Goal: Task Accomplishment & Management: Use online tool/utility

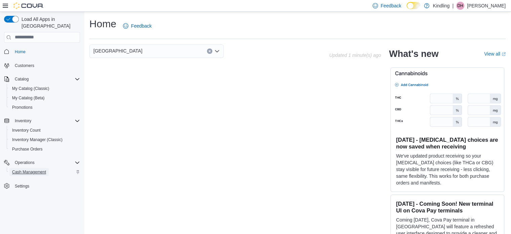
click at [30, 169] on span "Cash Management" at bounding box center [29, 171] width 34 height 5
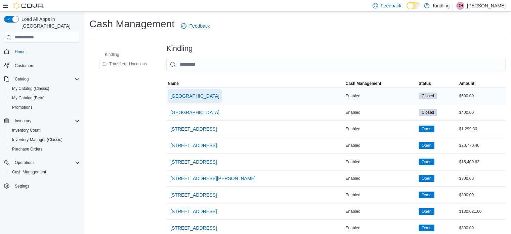
click at [195, 93] on span "1567 Dundas St W NEW" at bounding box center [194, 95] width 49 height 7
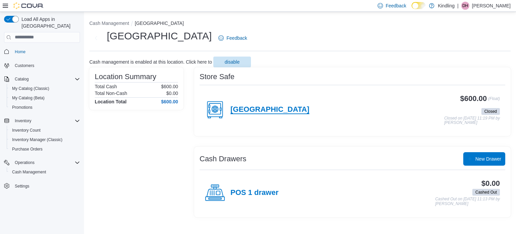
click at [268, 110] on h4 "1567 Dundas St W NEW" at bounding box center [270, 109] width 79 height 9
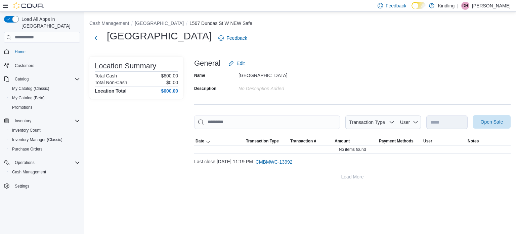
click at [504, 118] on span "Open Safe" at bounding box center [492, 121] width 30 height 13
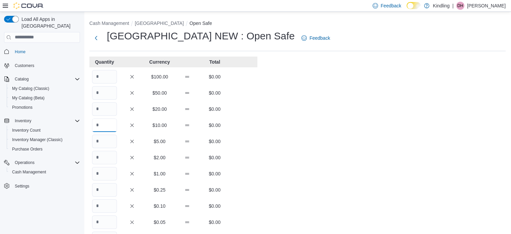
click at [106, 124] on input "Quantity" at bounding box center [104, 124] width 25 height 13
click at [105, 110] on input "Quantity" at bounding box center [104, 108] width 25 height 13
type input "*"
click at [106, 126] on input "Quantity" at bounding box center [104, 124] width 25 height 13
type input "**"
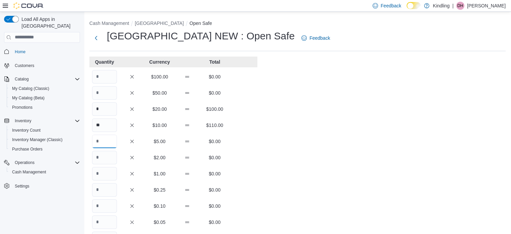
click at [106, 143] on input "Quantity" at bounding box center [104, 140] width 25 height 13
type input "**"
click at [106, 154] on input "Quantity" at bounding box center [104, 157] width 25 height 13
type input "*"
click at [106, 176] on input "Quantity" at bounding box center [104, 173] width 25 height 13
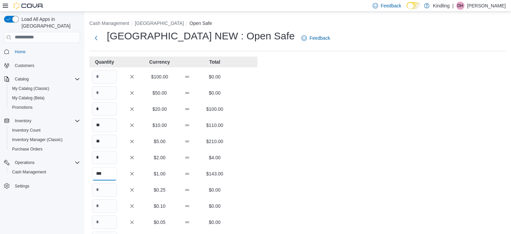
type input "***"
click at [113, 192] on input "Quantity" at bounding box center [104, 189] width 25 height 13
type input "**"
click at [105, 204] on input "Quantity" at bounding box center [104, 205] width 25 height 13
type input "***"
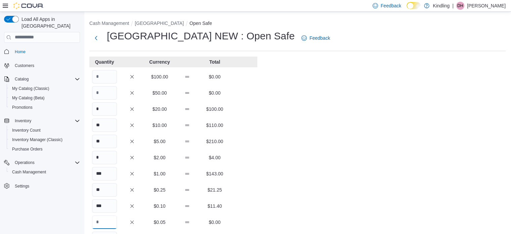
click at [109, 221] on input "Quantity" at bounding box center [104, 221] width 25 height 13
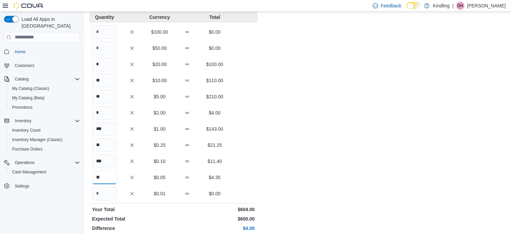
scroll to position [34, 0]
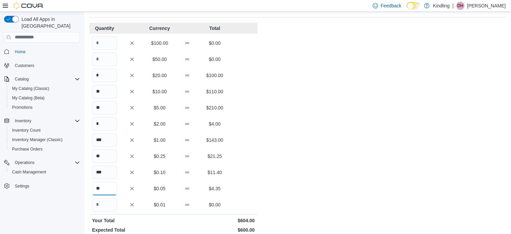
type input "**"
click at [111, 142] on input "***" at bounding box center [104, 139] width 25 height 13
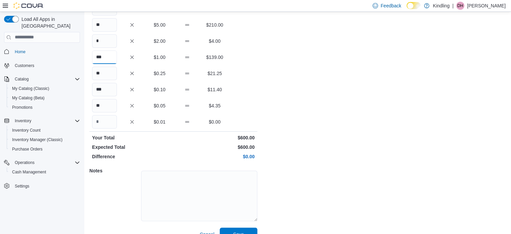
scroll to position [128, 0]
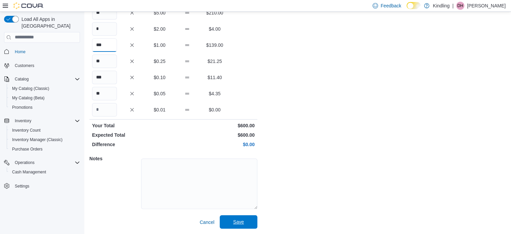
type input "***"
click at [235, 223] on span "Save" at bounding box center [238, 221] width 11 height 7
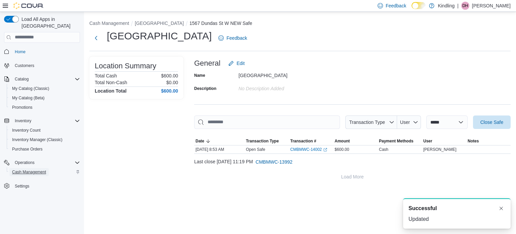
click at [23, 169] on span "Cash Management" at bounding box center [29, 171] width 34 height 5
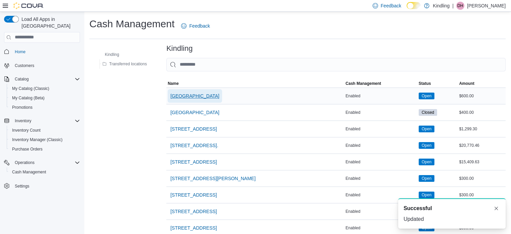
click at [189, 97] on span "1567 Dundas St W NEW" at bounding box center [194, 95] width 49 height 7
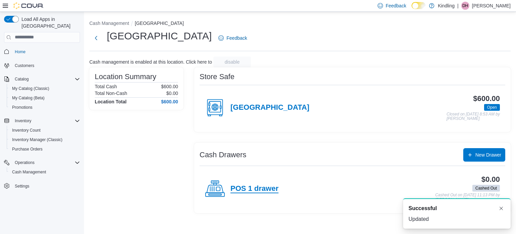
click at [266, 187] on h4 "POS 1 drawer" at bounding box center [255, 188] width 48 height 9
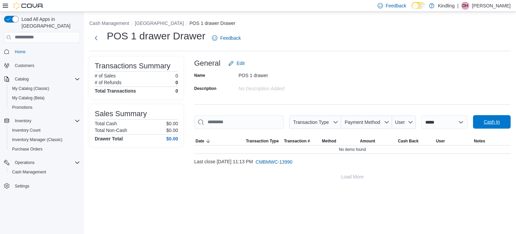
click at [488, 119] on span "Cash In" at bounding box center [492, 121] width 16 height 7
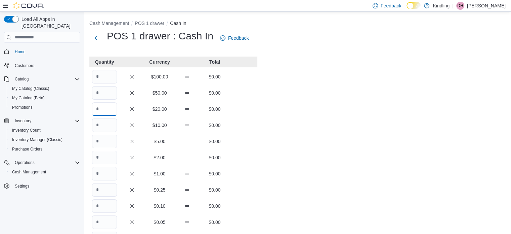
click at [107, 113] on input "Quantity" at bounding box center [104, 108] width 25 height 13
type input "*"
click at [104, 124] on input "Quantity" at bounding box center [104, 124] width 25 height 13
type input "*"
click at [109, 141] on input "Quantity" at bounding box center [104, 140] width 25 height 13
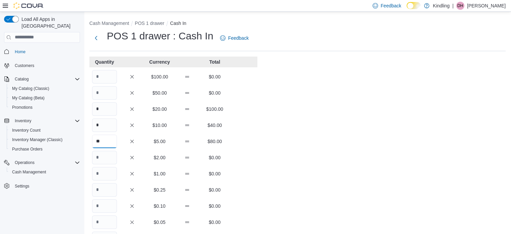
type input "**"
click at [109, 157] on input "Quantity" at bounding box center [104, 157] width 25 height 13
click at [110, 173] on input "Quantity" at bounding box center [104, 173] width 25 height 13
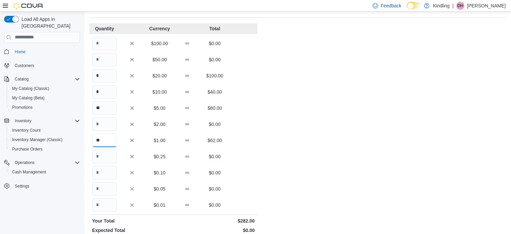
scroll to position [34, 0]
type input "**"
click at [101, 150] on input "Quantity" at bounding box center [104, 155] width 25 height 13
type input "**"
click at [112, 175] on input "Quantity" at bounding box center [104, 171] width 25 height 13
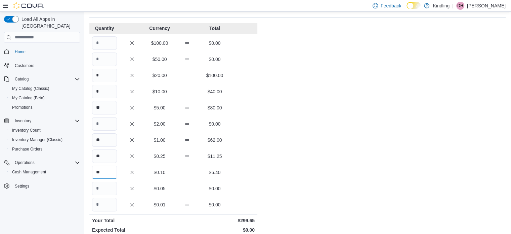
scroll to position [67, 0]
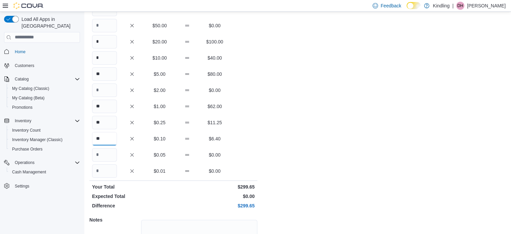
type input "**"
click at [102, 150] on input "Quantity" at bounding box center [104, 154] width 25 height 13
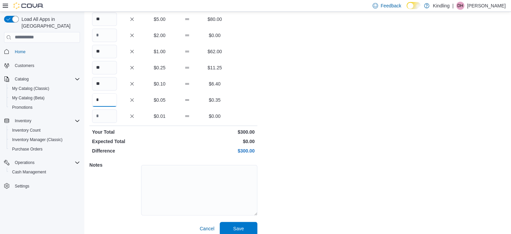
scroll to position [128, 0]
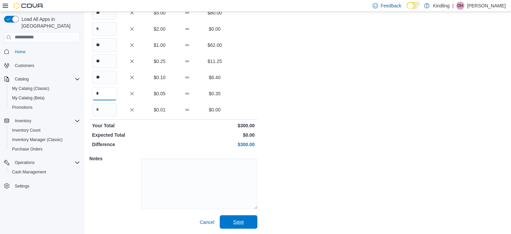
type input "*"
click at [236, 220] on span "Save" at bounding box center [238, 221] width 11 height 7
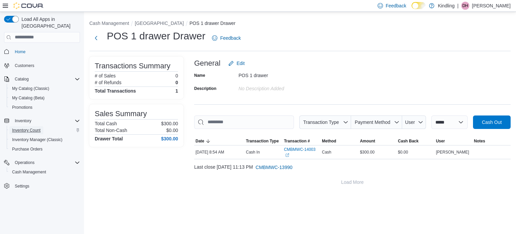
click at [38, 127] on span "Inventory Count" at bounding box center [26, 129] width 29 height 5
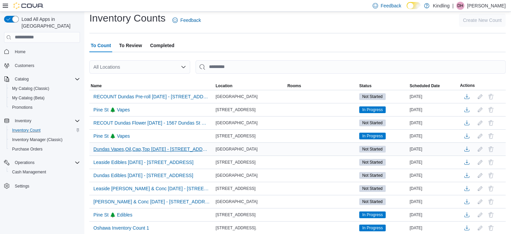
scroll to position [34, 0]
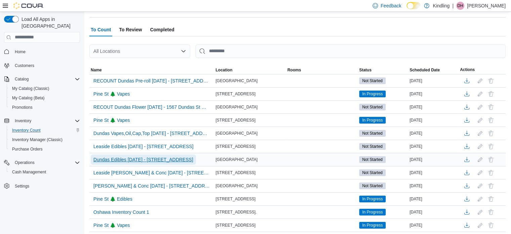
click at [169, 159] on span "Dundas Edibles Sept11th - 1567 Dundas St W NEW" at bounding box center [143, 159] width 100 height 7
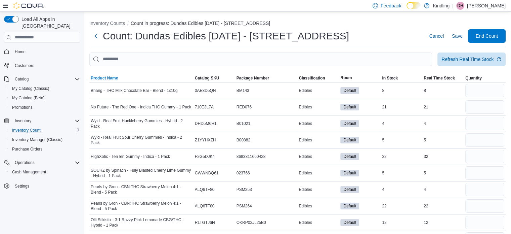
click at [97, 79] on span "Product Name" at bounding box center [104, 77] width 27 height 5
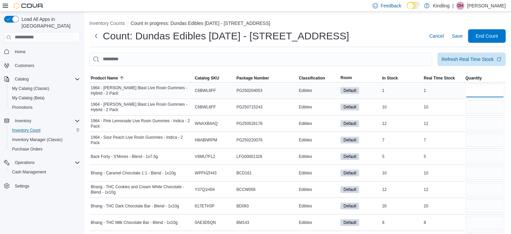
click at [474, 94] on input "number" at bounding box center [485, 90] width 39 height 13
type input "*"
click at [476, 109] on input "number" at bounding box center [485, 106] width 39 height 13
type input "**"
click at [476, 124] on input "number" at bounding box center [485, 123] width 39 height 13
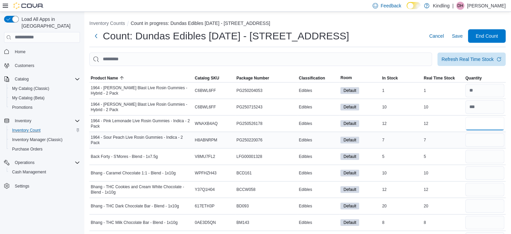
type input "**"
click at [476, 138] on input "number" at bounding box center [485, 139] width 39 height 13
type input "*"
click at [480, 150] on input "number" at bounding box center [485, 156] width 39 height 13
type input "*"
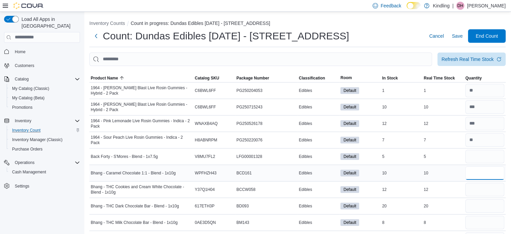
click at [480, 171] on input "number" at bounding box center [485, 172] width 39 height 13
type input "**"
click at [483, 189] on input "number" at bounding box center [485, 189] width 39 height 13
type input "**"
click at [483, 211] on input "number" at bounding box center [485, 205] width 39 height 13
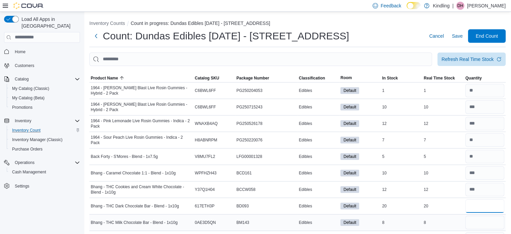
type input "**"
click at [480, 223] on input "number" at bounding box center [485, 221] width 39 height 13
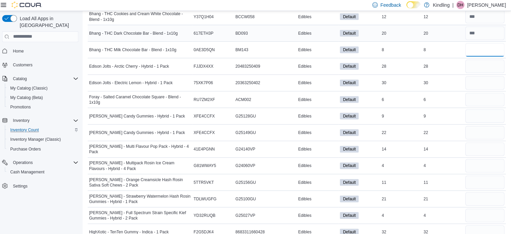
scroll to position [171, 0]
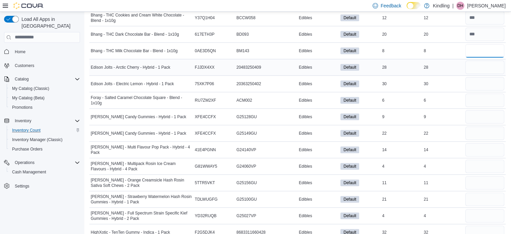
type input "*"
click at [488, 62] on input "number" at bounding box center [485, 66] width 39 height 13
type input "**"
click at [483, 83] on input "number" at bounding box center [485, 83] width 39 height 13
type input "**"
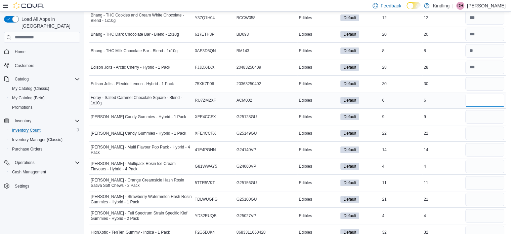
click at [481, 98] on input "number" at bounding box center [485, 99] width 39 height 13
type input "*"
click at [478, 119] on input "number" at bounding box center [485, 116] width 39 height 13
type input "*"
click at [479, 135] on input "number" at bounding box center [485, 132] width 39 height 13
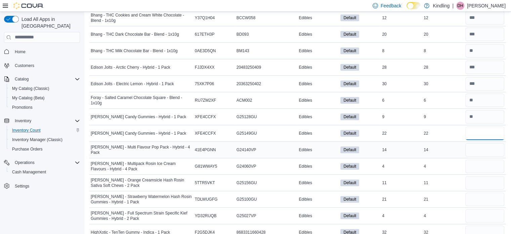
type input "**"
click at [477, 144] on input "number" at bounding box center [485, 149] width 39 height 13
type input "**"
click at [477, 164] on input "number" at bounding box center [485, 165] width 39 height 13
type input "*"
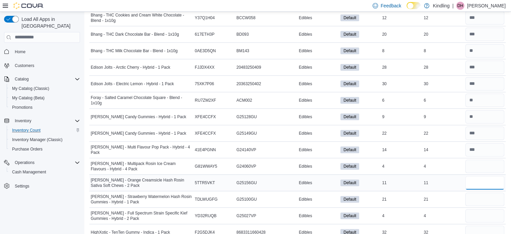
click at [475, 185] on input "number" at bounding box center [485, 182] width 39 height 13
type input "**"
click at [475, 201] on input "number" at bounding box center [485, 198] width 39 height 13
type input "**"
click at [486, 215] on input "number" at bounding box center [485, 215] width 39 height 13
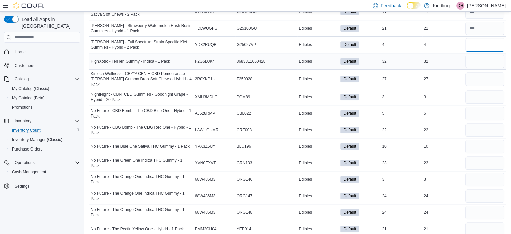
scroll to position [367, 0]
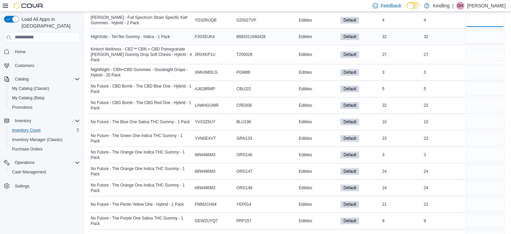
type input "*"
click at [488, 39] on input "number" at bounding box center [485, 36] width 39 height 13
type input "**"
click at [480, 56] on input "number" at bounding box center [485, 54] width 39 height 13
type input "**"
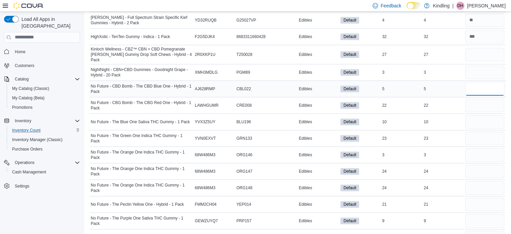
click at [477, 82] on input "number" at bounding box center [485, 88] width 39 height 13
click at [475, 73] on input "number" at bounding box center [485, 72] width 39 height 13
type input "*"
click at [474, 82] on input "number" at bounding box center [485, 88] width 39 height 13
type input "*"
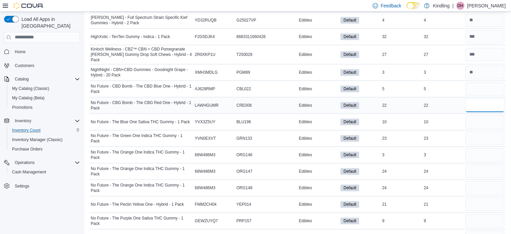
click at [475, 100] on input "number" at bounding box center [485, 104] width 39 height 13
type input "**"
click at [478, 120] on input "number" at bounding box center [485, 121] width 39 height 13
type input "**"
click at [478, 133] on input "number" at bounding box center [485, 137] width 39 height 13
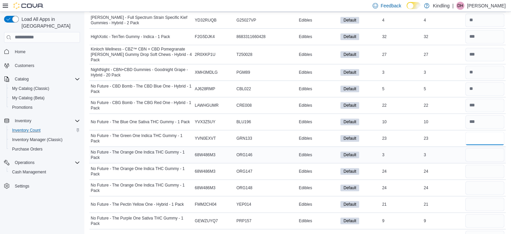
type input "**"
click at [477, 151] on input "number" at bounding box center [485, 154] width 39 height 13
type input "*"
click at [477, 169] on input "number" at bounding box center [485, 170] width 39 height 13
type input "**"
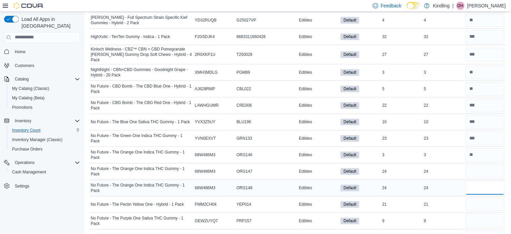
click at [476, 181] on input "number" at bounding box center [485, 187] width 39 height 13
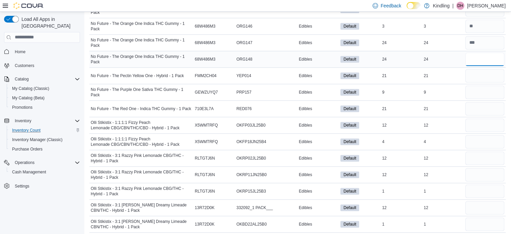
scroll to position [496, 0]
type input "**"
click at [480, 71] on input "number" at bounding box center [485, 74] width 39 height 13
type input "**"
click at [484, 85] on input "number" at bounding box center [485, 91] width 39 height 13
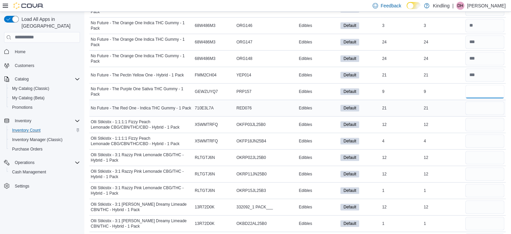
type input "*"
click at [480, 101] on input "number" at bounding box center [485, 107] width 39 height 13
type input "**"
click at [484, 118] on input "number" at bounding box center [485, 124] width 39 height 13
click at [481, 151] on input "number" at bounding box center [485, 157] width 39 height 13
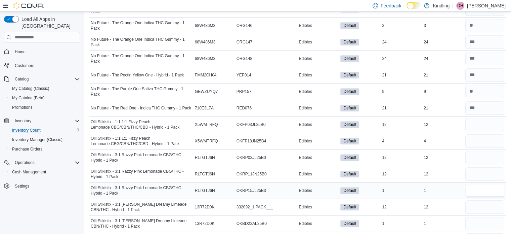
click at [478, 187] on input "number" at bounding box center [485, 190] width 39 height 13
type input "*"
click at [481, 157] on input "number" at bounding box center [485, 157] width 39 height 13
type input "**"
click at [479, 168] on input "number" at bounding box center [485, 173] width 39 height 13
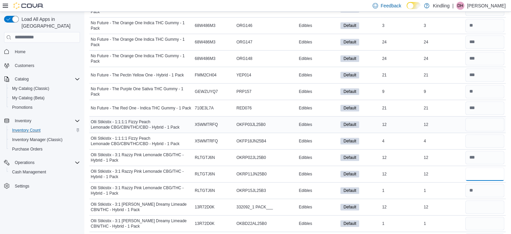
type input "**"
click at [477, 121] on input "number" at bounding box center [485, 124] width 39 height 13
type input "**"
click at [474, 137] on input "number" at bounding box center [485, 140] width 39 height 13
type input "*"
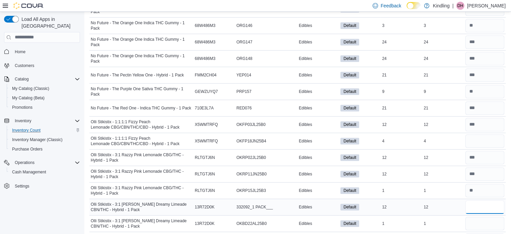
click at [492, 203] on input "number" at bounding box center [485, 206] width 39 height 13
type input "**"
click at [483, 224] on input "number" at bounding box center [485, 222] width 39 height 13
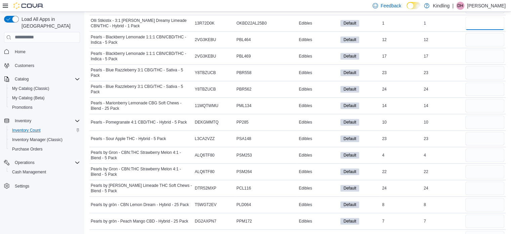
scroll to position [697, 0]
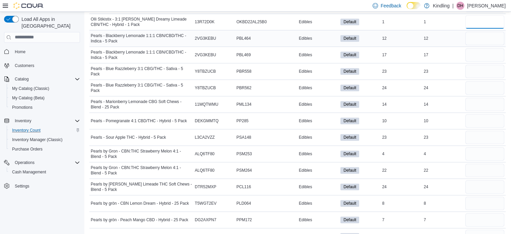
type input "*"
click at [476, 35] on input "number" at bounding box center [485, 38] width 39 height 13
type input "**"
click at [478, 51] on input "number" at bounding box center [485, 54] width 39 height 13
type input "**"
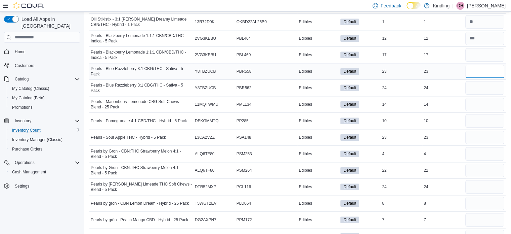
click at [479, 67] on input "number" at bounding box center [485, 71] width 39 height 13
type input "**"
click at [474, 82] on input "number" at bounding box center [485, 87] width 39 height 13
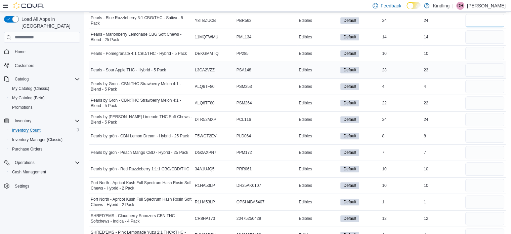
scroll to position [765, 0]
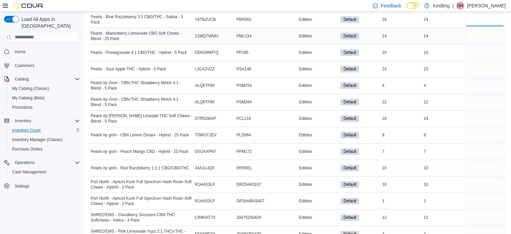
type input "**"
click at [481, 35] on input "number" at bounding box center [485, 35] width 39 height 13
type input "**"
click at [475, 46] on input "number" at bounding box center [485, 52] width 39 height 13
type input "**"
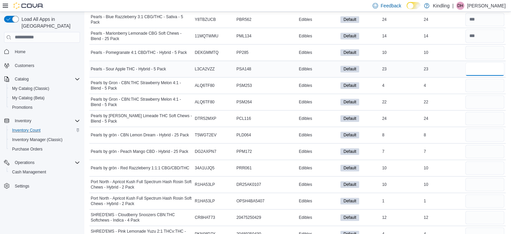
click at [480, 66] on input "number" at bounding box center [485, 68] width 39 height 13
type input "**"
click at [480, 80] on input "number" at bounding box center [485, 85] width 39 height 13
type input "*"
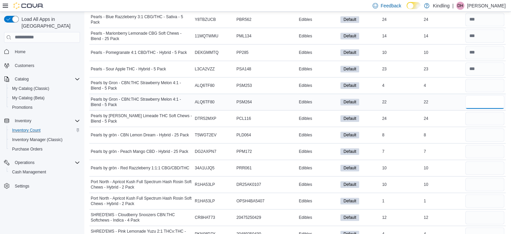
click at [477, 96] on input "number" at bounding box center [485, 101] width 39 height 13
type input "**"
click at [476, 116] on input "number" at bounding box center [485, 118] width 39 height 13
type input "**"
click at [477, 130] on input "number" at bounding box center [485, 134] width 39 height 13
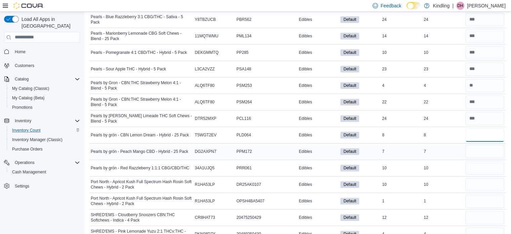
type input "*"
click at [477, 146] on input "number" at bounding box center [485, 151] width 39 height 13
type input "*"
click at [483, 166] on input "number" at bounding box center [485, 167] width 39 height 13
type input "*"
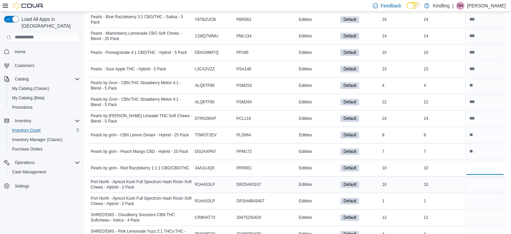
type input "*"
click at [479, 180] on input "number" at bounding box center [485, 183] width 39 height 13
type input "**"
click at [479, 194] on input "number" at bounding box center [485, 200] width 39 height 13
type input "*"
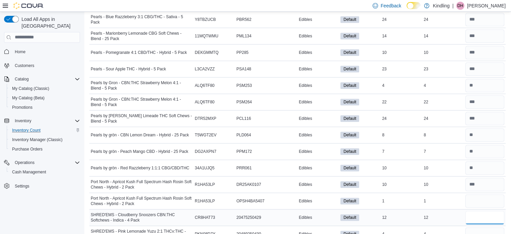
click at [476, 216] on input "number" at bounding box center [485, 216] width 39 height 13
click at [476, 215] on input "number" at bounding box center [485, 216] width 39 height 13
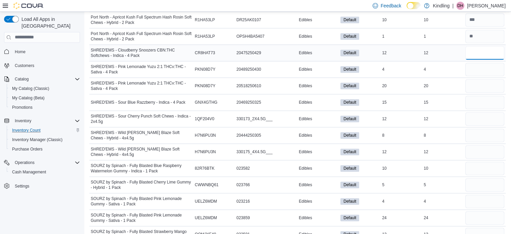
scroll to position [930, 0]
type input "**"
click at [486, 63] on input "number" at bounding box center [485, 68] width 39 height 13
type input "*"
click at [486, 79] on input "number" at bounding box center [485, 85] width 39 height 13
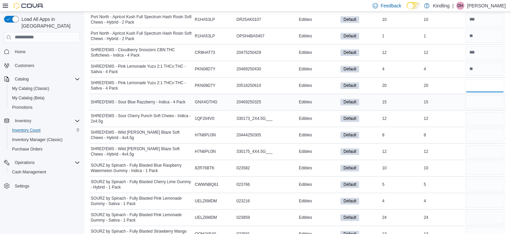
type input "**"
click at [486, 96] on input "number" at bounding box center [485, 101] width 39 height 13
type input "**"
click at [480, 115] on input "number" at bounding box center [485, 118] width 39 height 13
type input "**"
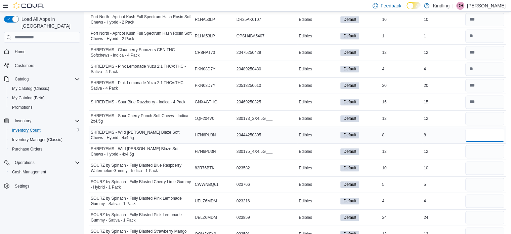
click at [480, 129] on input "number" at bounding box center [485, 134] width 39 height 13
type input "*"
click at [481, 150] on input "number" at bounding box center [485, 151] width 39 height 13
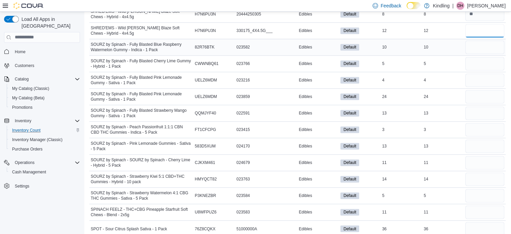
scroll to position [1051, 0]
type input "**"
click at [478, 40] on input "number" at bounding box center [485, 46] width 39 height 13
type input "**"
click at [476, 57] on input "number" at bounding box center [485, 62] width 39 height 13
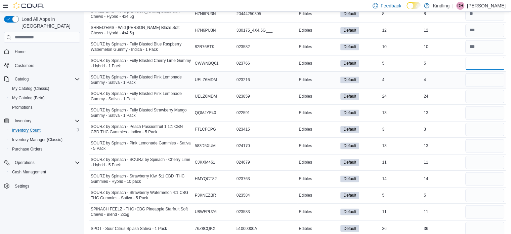
type input "*"
click at [476, 79] on input "number" at bounding box center [485, 79] width 39 height 13
type input "*"
click at [479, 93] on input "number" at bounding box center [485, 95] width 39 height 13
type input "**"
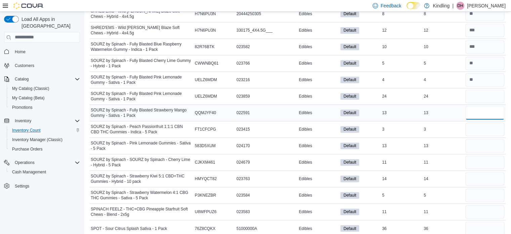
click at [480, 106] on input "number" at bounding box center [485, 112] width 39 height 13
type input "**"
click at [471, 122] on input "number" at bounding box center [485, 128] width 39 height 13
click at [477, 139] on input "number" at bounding box center [485, 145] width 39 height 13
type input "**"
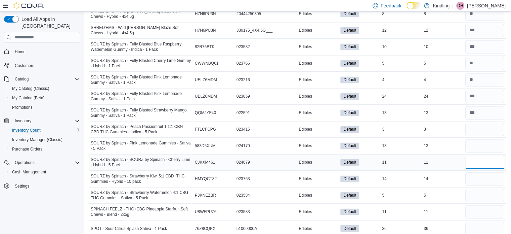
click at [476, 157] on input "number" at bounding box center [485, 161] width 39 height 13
click at [479, 174] on input "number" at bounding box center [485, 178] width 39 height 13
type input "**"
click at [487, 155] on input "number" at bounding box center [485, 161] width 39 height 13
type input "**"
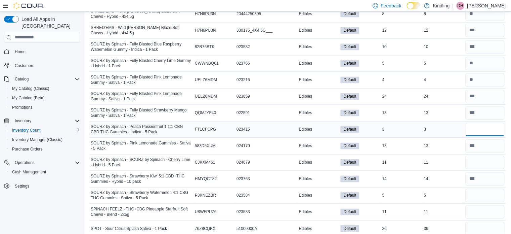
click at [481, 122] on input "number" at bounding box center [485, 128] width 39 height 13
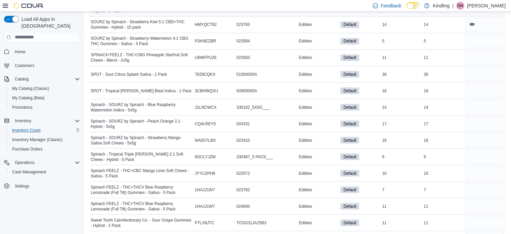
scroll to position [1207, 0]
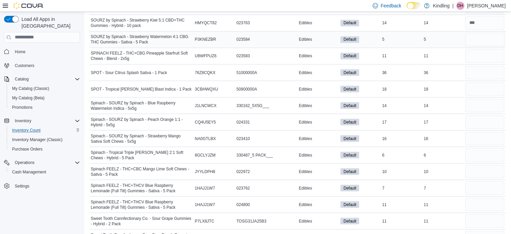
type input "*"
click at [483, 36] on input "number" at bounding box center [485, 39] width 39 height 13
type input "*"
click at [480, 49] on input "number" at bounding box center [485, 55] width 39 height 13
type input "**"
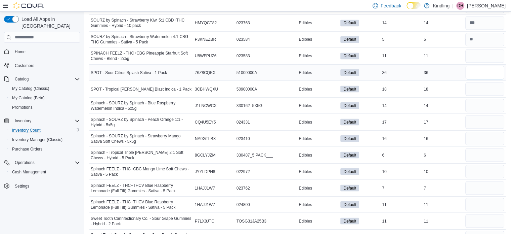
click at [478, 69] on input "number" at bounding box center [485, 72] width 39 height 13
type input "**"
click at [479, 84] on input "number" at bounding box center [485, 88] width 39 height 13
type input "**"
click at [481, 102] on input "number" at bounding box center [485, 104] width 39 height 13
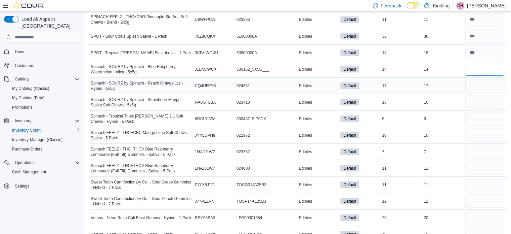
scroll to position [1244, 0]
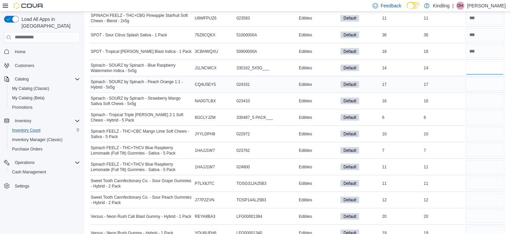
type input "**"
click at [478, 80] on input "number" at bounding box center [485, 83] width 39 height 13
type input "**"
click at [476, 94] on input "number" at bounding box center [485, 100] width 39 height 13
type input "**"
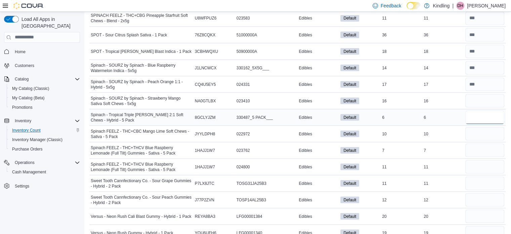
click at [476, 110] on input "number" at bounding box center [485, 116] width 39 height 13
type input "*"
click at [479, 127] on input "number" at bounding box center [485, 133] width 39 height 13
type input "**"
click at [476, 143] on input "number" at bounding box center [485, 149] width 39 height 13
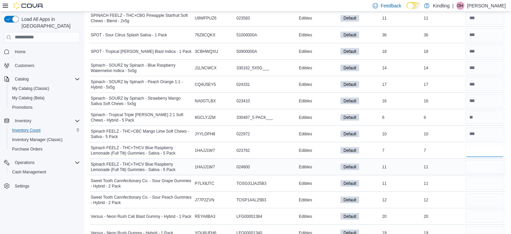
type input "*"
click at [481, 163] on input "number" at bounding box center [485, 166] width 39 height 13
type input "**"
click at [477, 180] on input "number" at bounding box center [485, 182] width 39 height 13
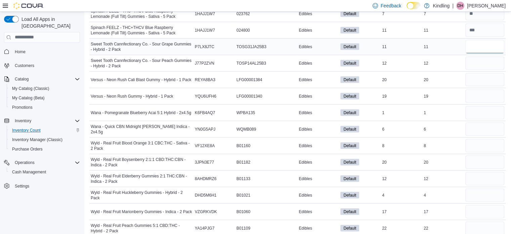
scroll to position [1381, 0]
type input "**"
click at [483, 56] on input "number" at bounding box center [485, 62] width 39 height 13
type input "**"
click at [479, 72] on input "number" at bounding box center [485, 78] width 39 height 13
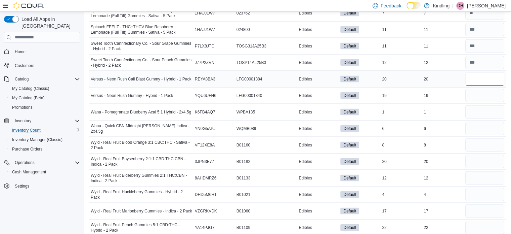
type input "**"
click at [477, 91] on input "number" at bounding box center [485, 95] width 39 height 13
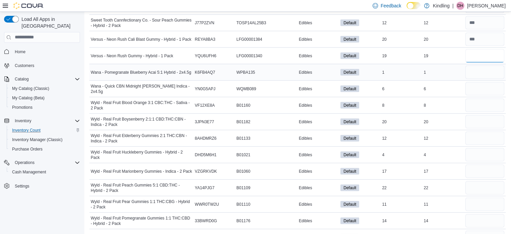
scroll to position [1420, 0]
type input "**"
click at [475, 66] on input "number" at bounding box center [485, 72] width 39 height 13
type input "*"
click at [476, 82] on input "number" at bounding box center [485, 88] width 39 height 13
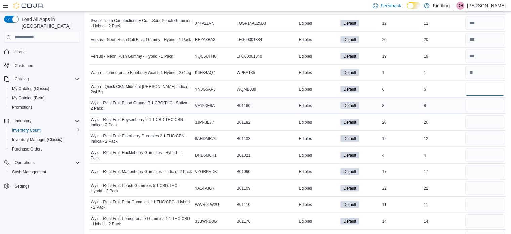
type input "*"
click at [476, 99] on input "number" at bounding box center [485, 105] width 39 height 13
drag, startPoint x: 476, startPoint y: 99, endPoint x: 483, endPoint y: 98, distance: 7.3
click at [483, 99] on input "number" at bounding box center [485, 105] width 39 height 13
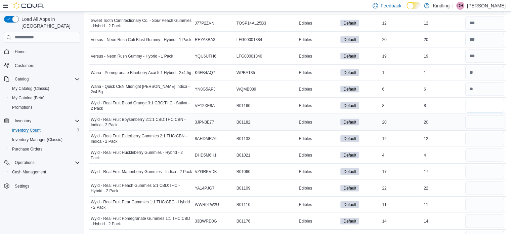
type input "*"
click at [481, 115] on input "number" at bounding box center [485, 121] width 39 height 13
type input "**"
click at [481, 132] on input "number" at bounding box center [485, 138] width 39 height 13
type input "**"
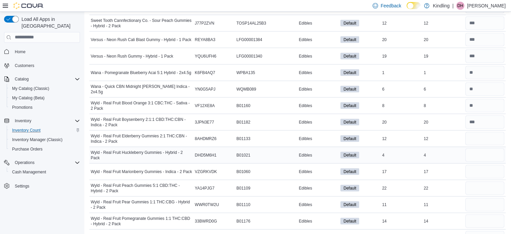
click at [483, 153] on div at bounding box center [485, 155] width 42 height 16
click at [476, 148] on input "number" at bounding box center [485, 154] width 39 height 13
type input "*"
click at [480, 167] on input "number" at bounding box center [485, 171] width 39 height 13
click at [476, 181] on input "number" at bounding box center [485, 187] width 39 height 13
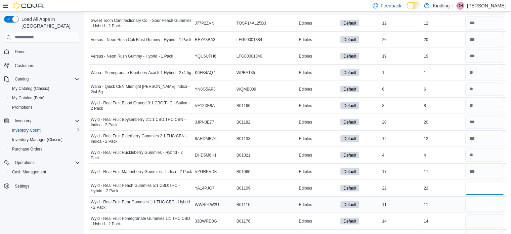
scroll to position [1494, 0]
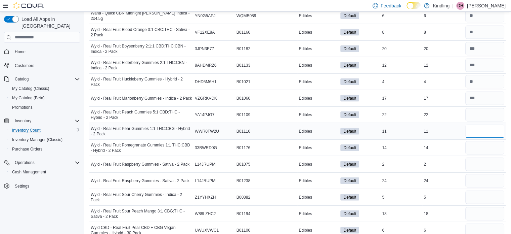
click at [489, 125] on input "number" at bounding box center [485, 130] width 39 height 13
click at [489, 141] on input "number" at bounding box center [485, 147] width 39 height 13
click at [482, 157] on input "number" at bounding box center [485, 163] width 39 height 13
click at [478, 175] on input "number" at bounding box center [485, 180] width 39 height 13
click at [477, 190] on input "number" at bounding box center [485, 196] width 39 height 13
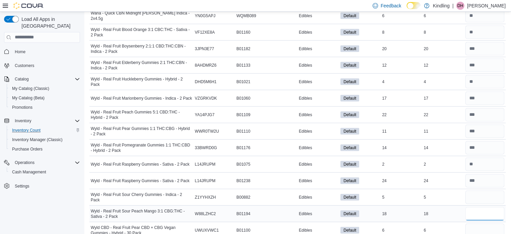
click at [475, 207] on input "number" at bounding box center [485, 213] width 39 height 13
click at [476, 223] on input "number" at bounding box center [485, 229] width 39 height 13
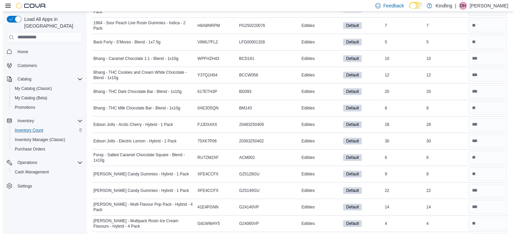
scroll to position [0, 0]
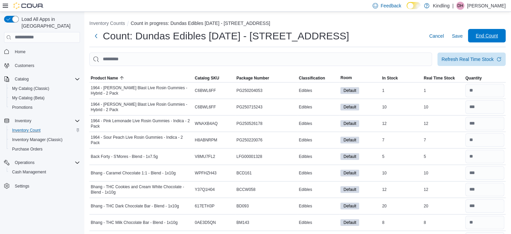
click at [494, 37] on span "End Count" at bounding box center [487, 35] width 22 height 7
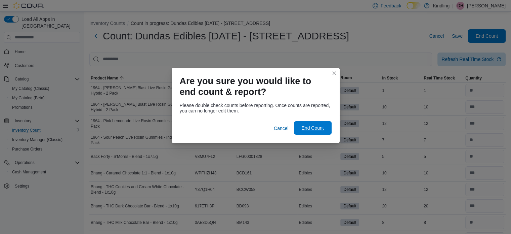
click at [323, 134] on span "End Count" at bounding box center [313, 127] width 30 height 13
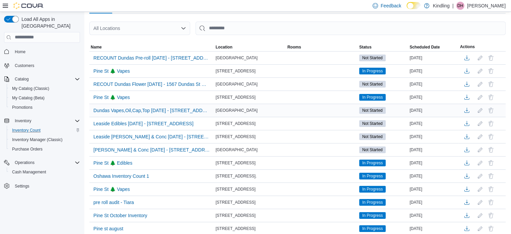
scroll to position [57, 0]
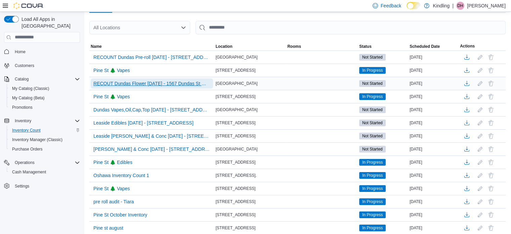
click at [172, 85] on span "RECOUT Dundas Flower Sept 8th - 1567 Dundas St W NEW - Recount" at bounding box center [151, 83] width 117 height 7
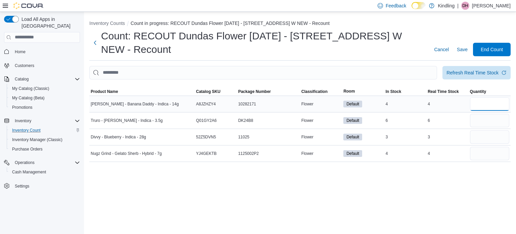
click at [494, 105] on input "number" at bounding box center [489, 103] width 39 height 13
click at [487, 122] on input "number" at bounding box center [489, 120] width 39 height 13
click at [482, 139] on input "number" at bounding box center [489, 136] width 39 height 13
click at [479, 119] on input "number" at bounding box center [489, 120] width 39 height 13
click at [479, 158] on input "number" at bounding box center [489, 153] width 39 height 13
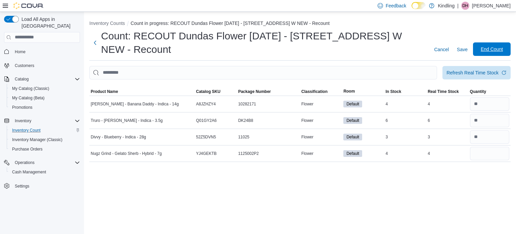
click at [481, 46] on span "End Count" at bounding box center [492, 49] width 22 height 7
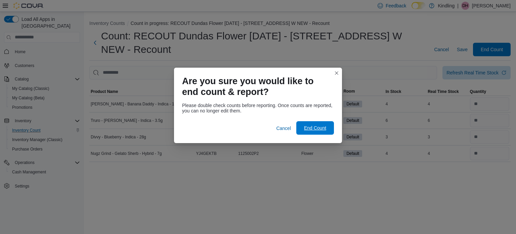
click at [328, 123] on span "End Count" at bounding box center [315, 127] width 30 height 13
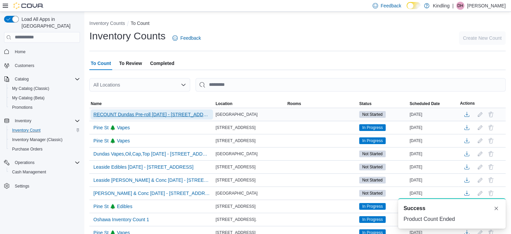
click at [185, 116] on span "RECOUNT Dundas Pre-roll Sept9th - 1567 Dundas St W NEW - Recount" at bounding box center [151, 114] width 117 height 7
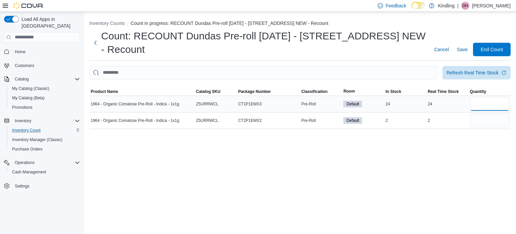
click at [494, 105] on input "number" at bounding box center [489, 103] width 39 height 13
click at [488, 122] on input "number" at bounding box center [489, 120] width 39 height 13
click at [495, 48] on span "End Count" at bounding box center [492, 49] width 22 height 7
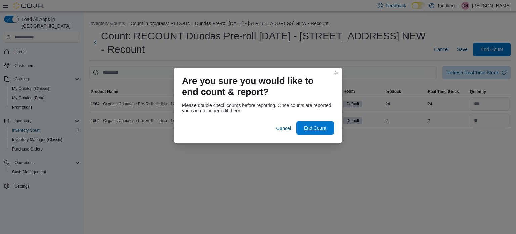
click at [322, 123] on span "End Count" at bounding box center [315, 127] width 30 height 13
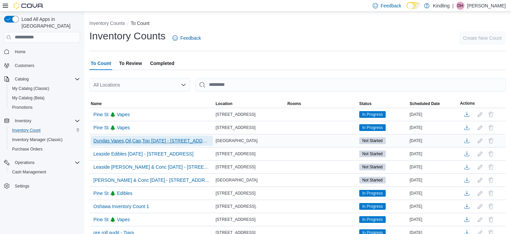
click at [184, 140] on span "Dundas Vapes,Oil,Cap,Top Sept10th - 1567 Dundas St W NEW" at bounding box center [151, 140] width 117 height 7
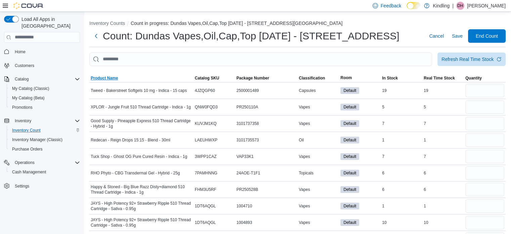
click at [98, 79] on span "Product Name" at bounding box center [104, 77] width 27 height 5
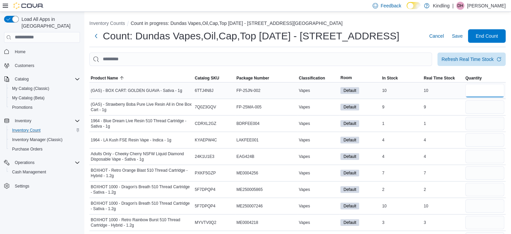
click at [475, 93] on input "number" at bounding box center [485, 90] width 39 height 13
click at [480, 107] on input "number" at bounding box center [485, 106] width 39 height 13
click at [477, 127] on input "number" at bounding box center [485, 123] width 39 height 13
click at [472, 141] on input "number" at bounding box center [485, 139] width 39 height 13
click at [478, 153] on input "number" at bounding box center [485, 156] width 39 height 13
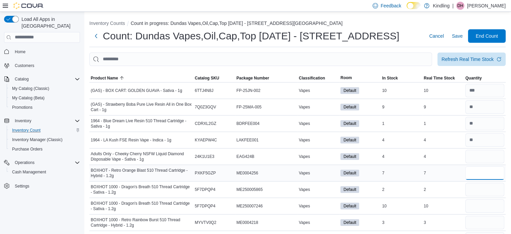
click at [477, 175] on input "number" at bounding box center [485, 172] width 39 height 13
click at [479, 184] on input "number" at bounding box center [485, 189] width 39 height 13
click at [478, 203] on input "number" at bounding box center [485, 205] width 39 height 13
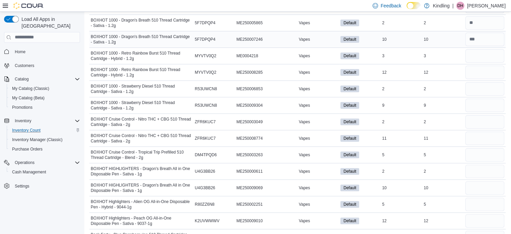
scroll to position [170, 0]
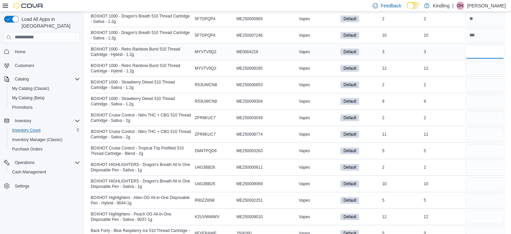
click at [480, 55] on input "number" at bounding box center [485, 51] width 39 height 13
click at [477, 63] on input "number" at bounding box center [485, 68] width 39 height 13
click at [474, 88] on input "number" at bounding box center [485, 84] width 39 height 13
click at [475, 101] on input "number" at bounding box center [485, 100] width 39 height 13
click at [475, 121] on input "number" at bounding box center [485, 117] width 39 height 13
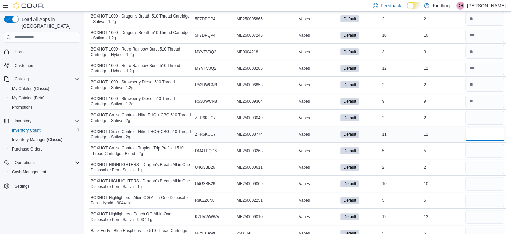
click at [485, 133] on input "number" at bounding box center [485, 133] width 39 height 13
click at [489, 148] on input "number" at bounding box center [485, 150] width 39 height 13
click at [481, 160] on input "number" at bounding box center [485, 166] width 39 height 13
click at [481, 180] on input "number" at bounding box center [485, 183] width 39 height 13
click at [448, 198] on div "5" at bounding box center [443, 200] width 42 height 8
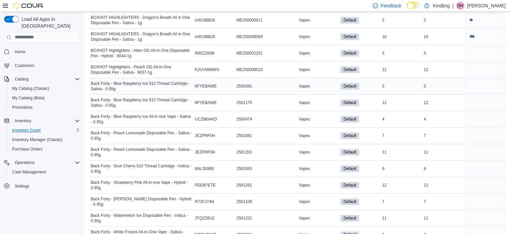
scroll to position [321, 0]
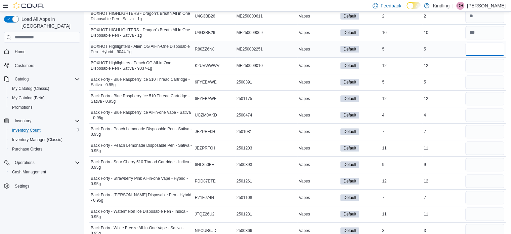
click at [476, 50] on input "number" at bounding box center [485, 48] width 39 height 13
click at [473, 64] on input "number" at bounding box center [485, 65] width 39 height 13
click at [478, 78] on input "number" at bounding box center [485, 81] width 39 height 13
click at [484, 99] on input "number" at bounding box center [485, 98] width 39 height 13
click at [483, 120] on div at bounding box center [485, 115] width 42 height 16
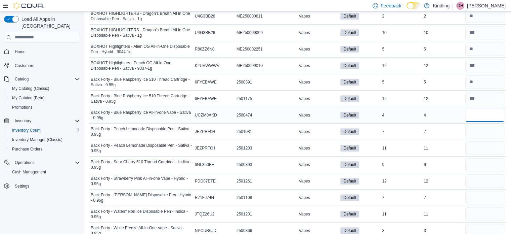
click at [483, 118] on input "number" at bounding box center [485, 114] width 39 height 13
click at [475, 130] on input "number" at bounding box center [485, 131] width 39 height 13
click at [473, 150] on input "number" at bounding box center [485, 147] width 39 height 13
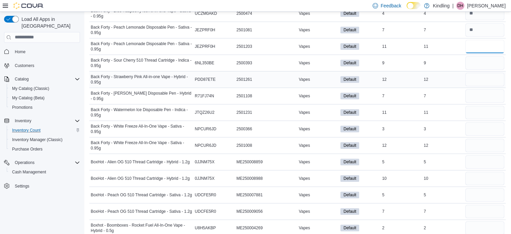
scroll to position [422, 0]
click at [475, 62] on input "number" at bounding box center [485, 63] width 39 height 13
click at [475, 75] on input "number" at bounding box center [485, 79] width 39 height 13
click at [475, 92] on input "number" at bounding box center [485, 96] width 39 height 13
click at [475, 111] on input "number" at bounding box center [485, 112] width 39 height 13
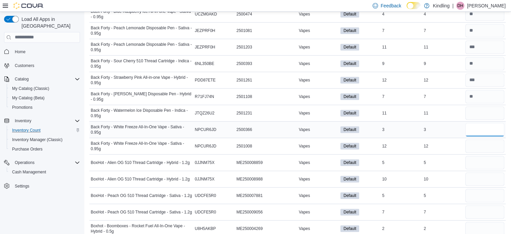
click at [476, 129] on input "number" at bounding box center [485, 129] width 39 height 13
click at [476, 149] on input "number" at bounding box center [485, 145] width 39 height 13
click at [476, 166] on input "number" at bounding box center [485, 162] width 39 height 13
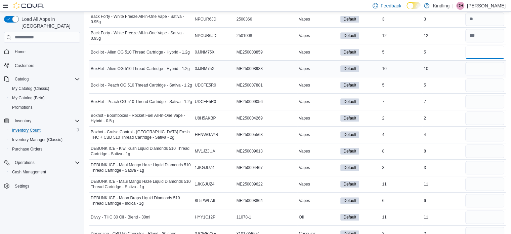
scroll to position [535, 0]
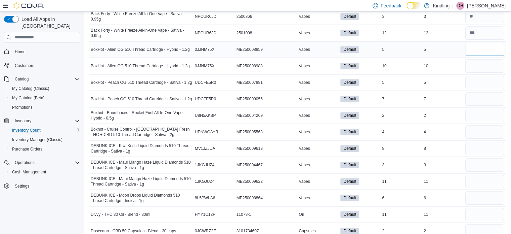
click at [475, 48] on input "number" at bounding box center [485, 49] width 39 height 13
click at [475, 59] on input "number" at bounding box center [485, 65] width 39 height 13
click at [476, 78] on input "number" at bounding box center [485, 82] width 39 height 13
click at [484, 92] on input "number" at bounding box center [485, 98] width 39 height 13
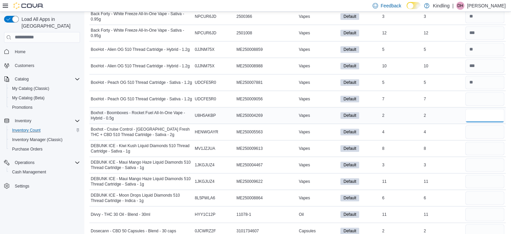
click at [486, 111] on input "number" at bounding box center [485, 115] width 39 height 13
click at [487, 126] on input "number" at bounding box center [485, 131] width 39 height 13
click at [487, 142] on input "number" at bounding box center [485, 148] width 39 height 13
click at [488, 161] on input "number" at bounding box center [485, 164] width 39 height 13
click at [489, 178] on input "number" at bounding box center [485, 180] width 39 height 13
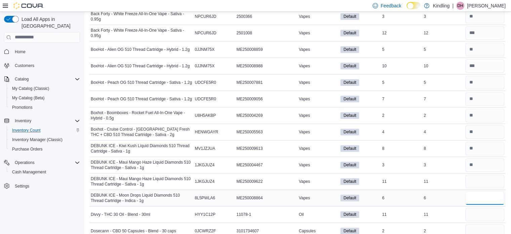
click at [484, 199] on input "number" at bounding box center [485, 197] width 39 height 13
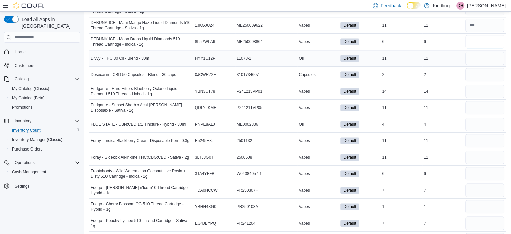
scroll to position [692, 0]
click at [482, 51] on input "number" at bounding box center [485, 57] width 39 height 13
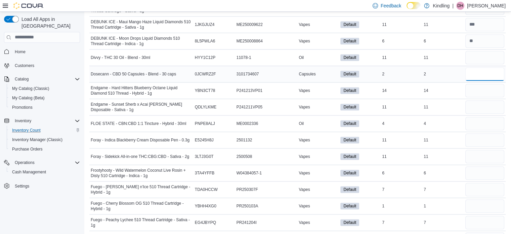
click at [479, 69] on input "number" at bounding box center [485, 73] width 39 height 13
click at [477, 88] on input "number" at bounding box center [485, 90] width 39 height 13
click at [479, 124] on input "number" at bounding box center [485, 123] width 39 height 13
click at [481, 84] on input "number" at bounding box center [485, 90] width 39 height 13
click at [488, 104] on input "number" at bounding box center [485, 106] width 39 height 13
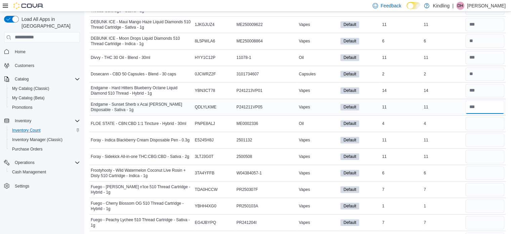
click at [488, 104] on input "number" at bounding box center [485, 106] width 39 height 13
drag, startPoint x: 487, startPoint y: 103, endPoint x: 470, endPoint y: 106, distance: 18.0
click at [470, 106] on div at bounding box center [485, 107] width 42 height 16
click at [453, 131] on td "Real Time Stock 11" at bounding box center [443, 139] width 42 height 16
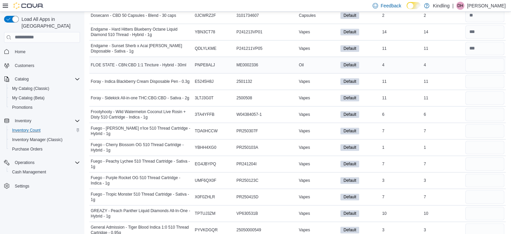
scroll to position [751, 0]
click at [477, 65] on input "number" at bounding box center [485, 63] width 39 height 13
click at [477, 80] on input "number" at bounding box center [485, 80] width 39 height 13
click at [475, 62] on input "number" at bounding box center [485, 63] width 39 height 13
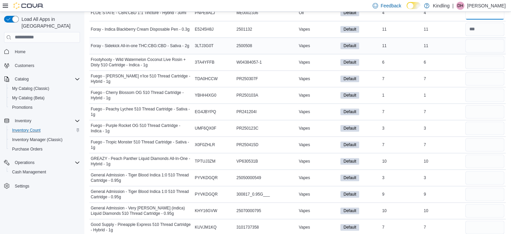
scroll to position [803, 0]
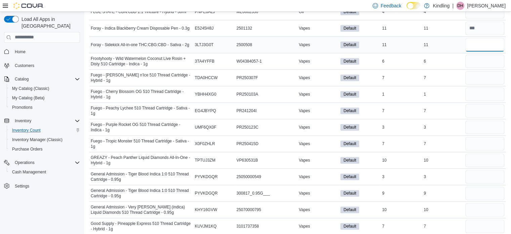
click at [485, 42] on input "number" at bounding box center [485, 44] width 39 height 13
click at [479, 54] on input "number" at bounding box center [485, 60] width 39 height 13
click at [476, 73] on input "number" at bounding box center [485, 77] width 39 height 13
click at [474, 94] on input "number" at bounding box center [485, 93] width 39 height 13
click at [476, 107] on input "number" at bounding box center [485, 110] width 39 height 13
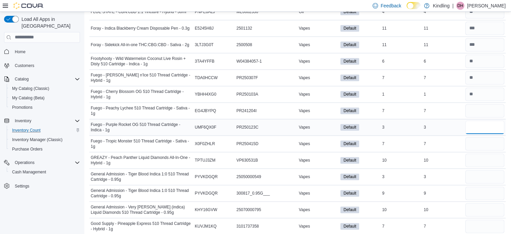
click at [480, 123] on input "number" at bounding box center [485, 126] width 39 height 13
click at [482, 142] on input "number" at bounding box center [485, 143] width 39 height 13
click at [482, 155] on input "number" at bounding box center [485, 159] width 39 height 13
click at [482, 175] on input "number" at bounding box center [485, 176] width 39 height 13
click at [482, 186] on input "number" at bounding box center [485, 192] width 39 height 13
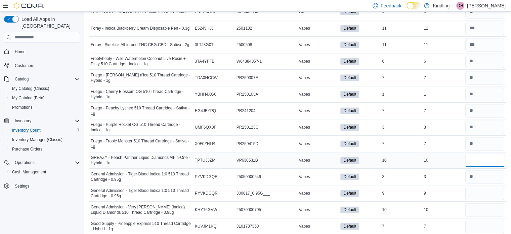
click at [477, 153] on input "number" at bounding box center [485, 159] width 39 height 13
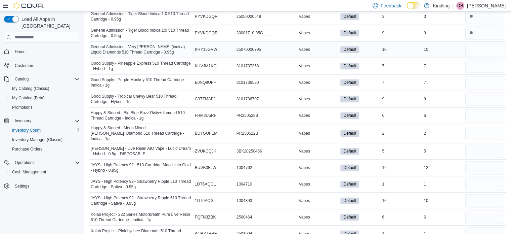
scroll to position [964, 0]
click at [480, 48] on input "number" at bounding box center [485, 48] width 39 height 13
click at [479, 58] on input "number" at bounding box center [485, 64] width 39 height 13
click at [474, 79] on input "number" at bounding box center [485, 81] width 39 height 13
click at [477, 95] on input "number" at bounding box center [485, 97] width 39 height 13
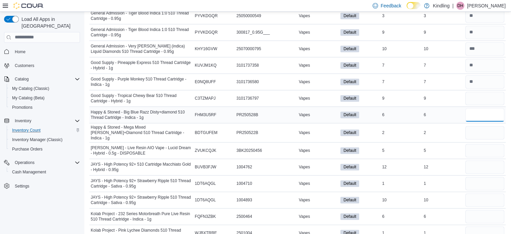
click at [473, 115] on input "number" at bounding box center [485, 114] width 39 height 13
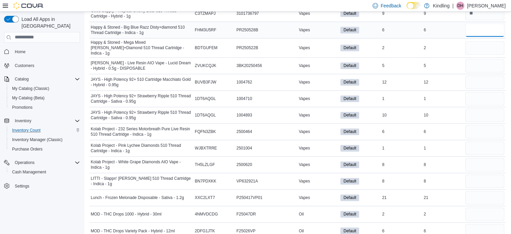
scroll to position [1049, 0]
click at [474, 41] on input "number" at bounding box center [485, 47] width 39 height 13
click at [479, 59] on input "number" at bounding box center [485, 65] width 39 height 13
click at [477, 75] on input "number" at bounding box center [485, 81] width 39 height 13
click at [481, 92] on input "number" at bounding box center [485, 98] width 39 height 13
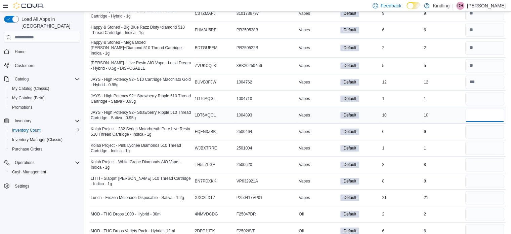
click at [477, 109] on input "number" at bounding box center [485, 114] width 39 height 13
click at [477, 125] on input "number" at bounding box center [485, 131] width 39 height 13
click at [477, 148] on div at bounding box center [485, 148] width 42 height 16
click at [477, 143] on input "number" at bounding box center [485, 147] width 39 height 13
click at [472, 158] on input "number" at bounding box center [485, 164] width 39 height 13
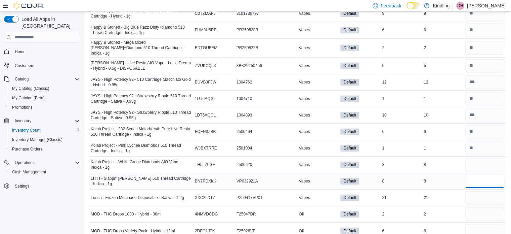
click at [483, 174] on input "number" at bounding box center [485, 180] width 39 height 13
click at [486, 191] on input "number" at bounding box center [485, 197] width 39 height 13
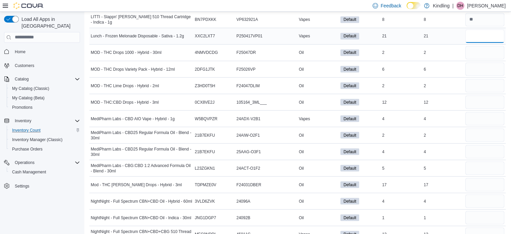
scroll to position [1214, 0]
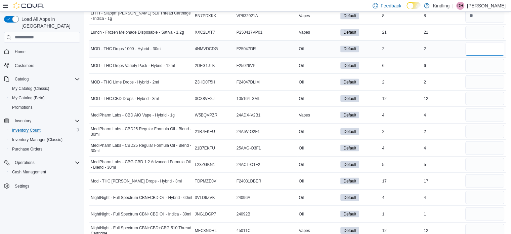
click at [483, 42] on input "number" at bounding box center [485, 48] width 39 height 13
click at [476, 58] on input "number" at bounding box center [485, 64] width 39 height 13
click at [480, 75] on input "number" at bounding box center [485, 81] width 39 height 13
click at [477, 93] on input "number" at bounding box center [485, 97] width 39 height 13
click at [475, 112] on input "number" at bounding box center [485, 114] width 39 height 13
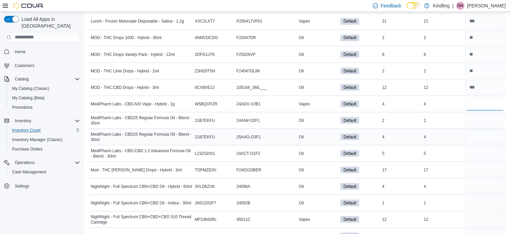
scroll to position [1228, 0]
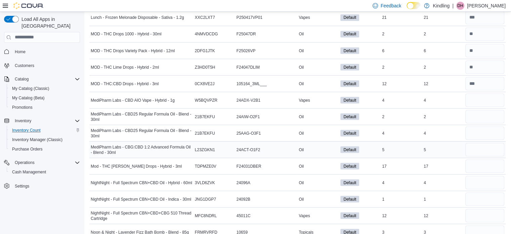
click at [381, 145] on div "Default" at bounding box center [360, 149] width 42 height 9
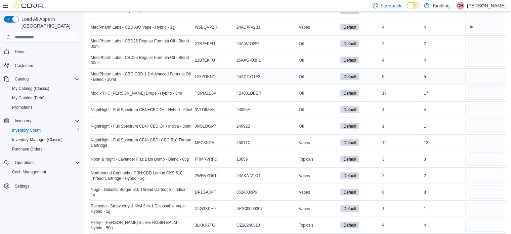
scroll to position [1303, 0]
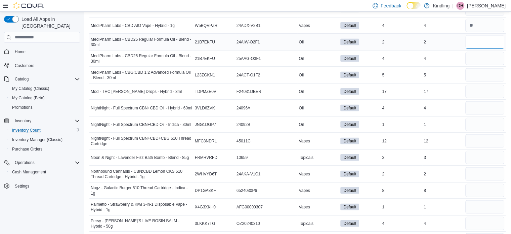
click at [487, 35] on input "number" at bounding box center [485, 41] width 39 height 13
click at [483, 53] on input "number" at bounding box center [485, 58] width 39 height 13
click at [480, 68] on input "number" at bounding box center [485, 74] width 39 height 13
click at [480, 71] on input "number" at bounding box center [485, 74] width 39 height 13
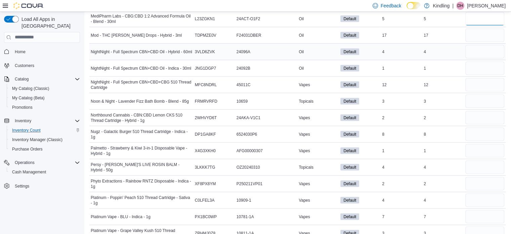
scroll to position [1360, 0]
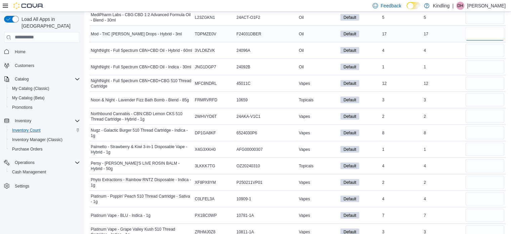
click at [494, 28] on input "number" at bounding box center [485, 33] width 39 height 13
click at [488, 45] on input "number" at bounding box center [485, 50] width 39 height 13
click at [483, 62] on input "number" at bounding box center [485, 66] width 39 height 13
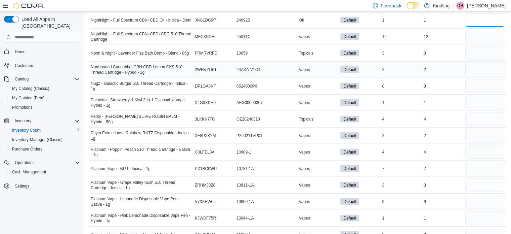
scroll to position [1408, 0]
click at [486, 30] on input "number" at bounding box center [485, 35] width 39 height 13
click at [476, 46] on input "number" at bounding box center [485, 52] width 39 height 13
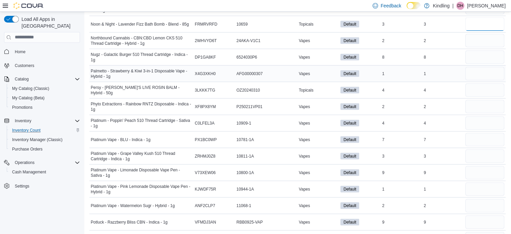
scroll to position [1437, 0]
click at [484, 35] on input "number" at bounding box center [485, 39] width 39 height 13
click at [477, 50] on input "number" at bounding box center [485, 56] width 39 height 13
click at [479, 66] on input "number" at bounding box center [485, 72] width 39 height 13
click at [484, 83] on input "number" at bounding box center [485, 89] width 39 height 13
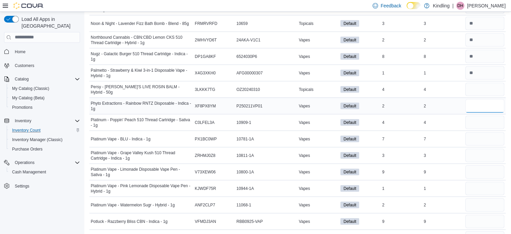
click at [485, 99] on input "number" at bounding box center [485, 105] width 39 height 13
click at [482, 87] on input "number" at bounding box center [485, 89] width 39 height 13
click at [481, 116] on input "number" at bounding box center [485, 122] width 39 height 13
click at [481, 132] on input "number" at bounding box center [485, 138] width 39 height 13
click at [481, 149] on input "number" at bounding box center [485, 155] width 39 height 13
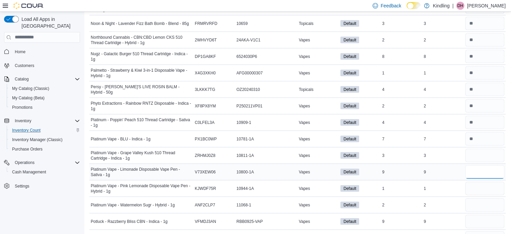
click at [480, 165] on input "number" at bounding box center [485, 171] width 39 height 13
click at [493, 181] on input "number" at bounding box center [485, 187] width 39 height 13
click at [493, 198] on input "number" at bounding box center [485, 204] width 39 height 13
click at [498, 149] on input "number" at bounding box center [485, 155] width 39 height 13
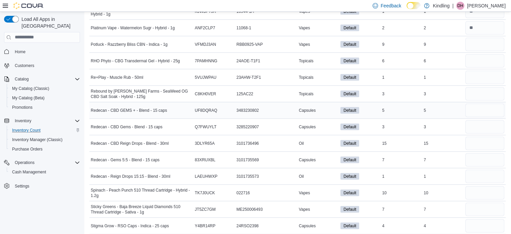
scroll to position [1614, 0]
click at [476, 37] on input "number" at bounding box center [485, 43] width 39 height 13
click at [472, 53] on input "number" at bounding box center [485, 59] width 39 height 13
click at [477, 70] on input "number" at bounding box center [485, 76] width 39 height 13
click at [477, 86] on input "number" at bounding box center [485, 92] width 39 height 13
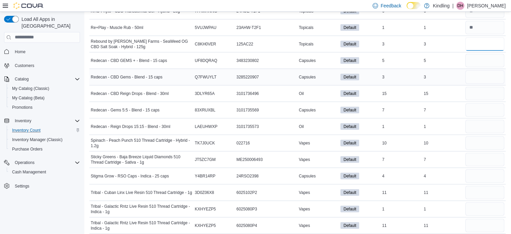
scroll to position [1689, 0]
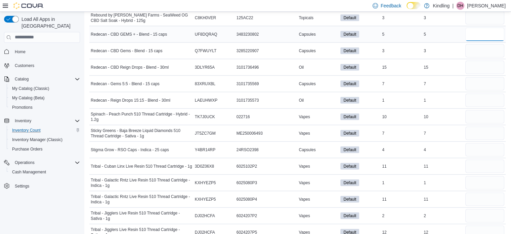
click at [500, 28] on input "number" at bounding box center [485, 34] width 39 height 13
click at [476, 44] on input "number" at bounding box center [485, 50] width 39 height 13
click at [476, 60] on input "number" at bounding box center [485, 66] width 39 height 13
click at [476, 77] on input "number" at bounding box center [485, 83] width 39 height 13
click at [479, 60] on input "number" at bounding box center [485, 66] width 39 height 13
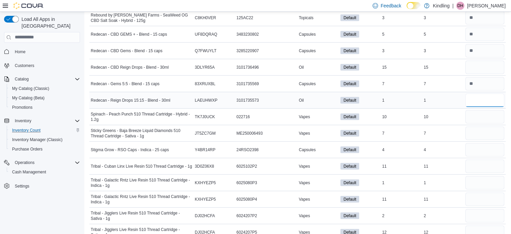
click at [481, 96] on input "number" at bounding box center [485, 99] width 39 height 13
click at [478, 113] on input "number" at bounding box center [485, 116] width 39 height 13
click at [478, 143] on input "number" at bounding box center [485, 149] width 39 height 13
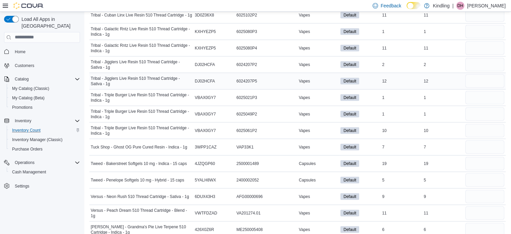
scroll to position [1843, 0]
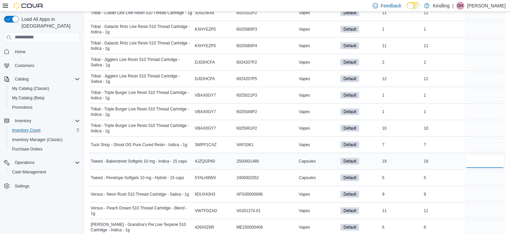
click at [480, 154] on input "number" at bounding box center [485, 160] width 39 height 13
click at [482, 172] on input "number" at bounding box center [485, 177] width 39 height 13
click at [479, 188] on input "number" at bounding box center [485, 193] width 39 height 13
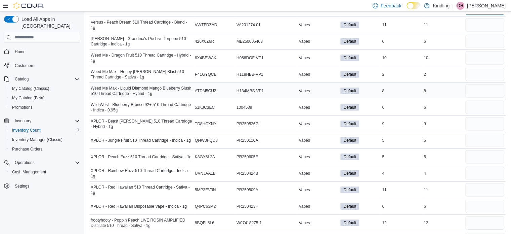
scroll to position [2035, 0]
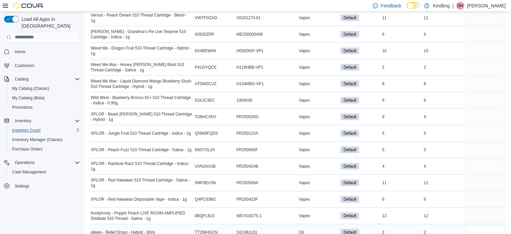
click at [476, 225] on input "number" at bounding box center [485, 231] width 39 height 13
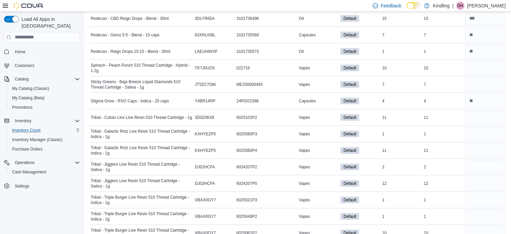
scroll to position [1736, 0]
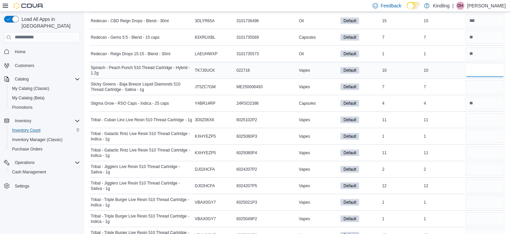
click at [477, 64] on input "number" at bounding box center [485, 70] width 39 height 13
click at [486, 80] on input "number" at bounding box center [485, 86] width 39 height 13
click at [479, 115] on input "number" at bounding box center [485, 119] width 39 height 13
click at [483, 129] on input "number" at bounding box center [485, 135] width 39 height 13
click at [485, 113] on input "number" at bounding box center [485, 119] width 39 height 13
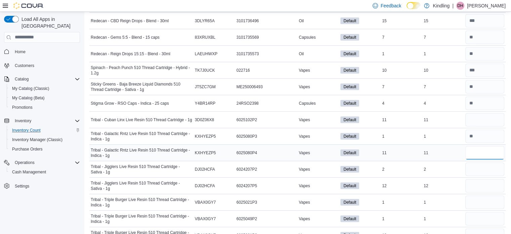
click at [487, 146] on input "number" at bounding box center [485, 152] width 39 height 13
click at [490, 113] on input "number" at bounding box center [485, 119] width 39 height 13
click at [486, 146] on input "number" at bounding box center [485, 152] width 39 height 13
click at [475, 162] on input "number" at bounding box center [485, 168] width 39 height 13
click at [479, 179] on input "number" at bounding box center [485, 185] width 39 height 13
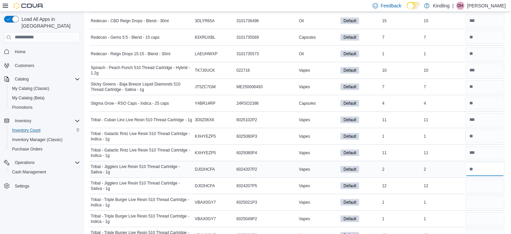
click at [491, 162] on input "number" at bounding box center [485, 168] width 39 height 13
click at [488, 179] on input "number" at bounding box center [485, 185] width 39 height 13
click at [485, 195] on input "number" at bounding box center [485, 201] width 39 height 13
click at [480, 212] on input "number" at bounding box center [485, 218] width 39 height 13
click at [475, 228] on input "number" at bounding box center [485, 234] width 39 height 13
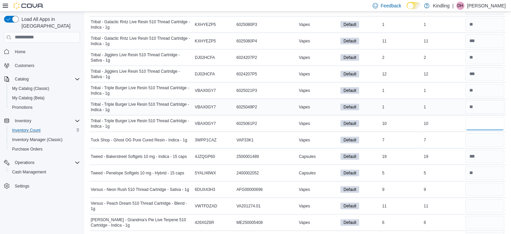
scroll to position [1847, 0]
click at [495, 133] on input "number" at bounding box center [485, 139] width 39 height 13
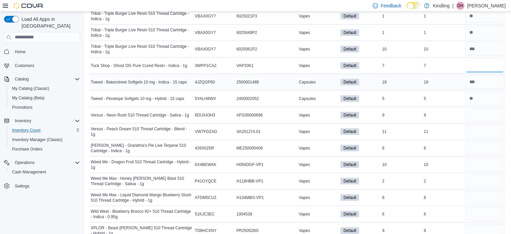
scroll to position [1963, 0]
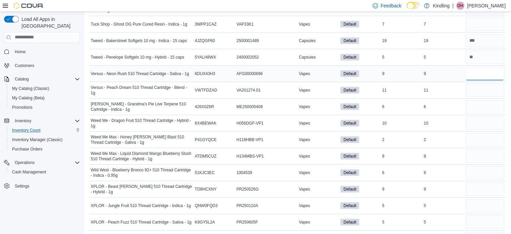
click at [480, 67] on input "number" at bounding box center [485, 73] width 39 height 13
click at [483, 83] on input "number" at bounding box center [485, 89] width 39 height 13
drag, startPoint x: 483, startPoint y: 99, endPoint x: 476, endPoint y: 108, distance: 11.2
click at [453, 119] on div "10" at bounding box center [443, 123] width 42 height 8
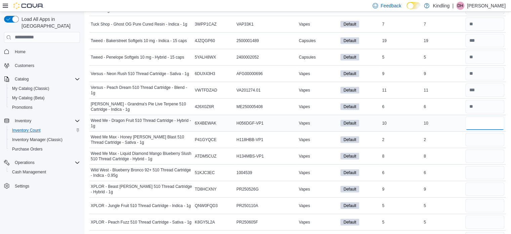
click at [485, 116] on input "number" at bounding box center [485, 122] width 39 height 13
click at [484, 133] on input "number" at bounding box center [485, 139] width 39 height 13
click at [478, 149] on input "number" at bounding box center [485, 155] width 39 height 13
click at [477, 166] on input "number" at bounding box center [485, 172] width 39 height 13
drag, startPoint x: 486, startPoint y: 179, endPoint x: 486, endPoint y: 170, distance: 9.4
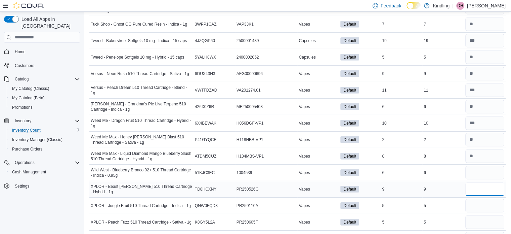
click at [486, 181] on div at bounding box center [485, 189] width 42 height 16
click at [491, 199] on input "number" at bounding box center [485, 205] width 39 height 13
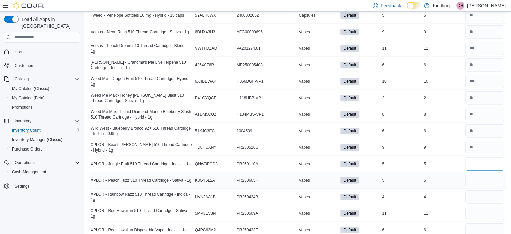
scroll to position [2012, 0]
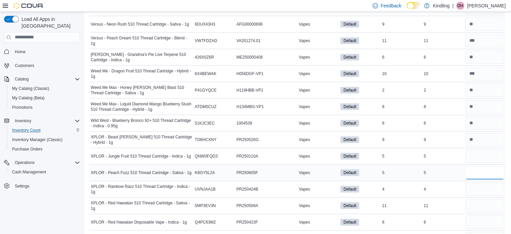
click at [482, 166] on input "number" at bounding box center [485, 172] width 39 height 13
click at [487, 182] on input "number" at bounding box center [485, 188] width 39 height 13
click at [485, 199] on input "number" at bounding box center [485, 205] width 39 height 13
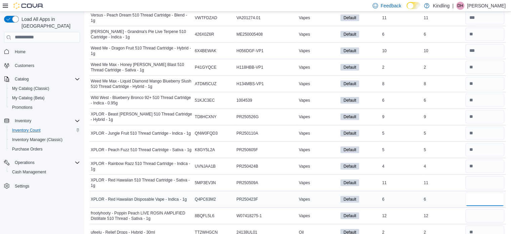
click at [479, 192] on input "number" at bounding box center [485, 198] width 39 height 13
click at [482, 209] on input "number" at bounding box center [485, 215] width 39 height 13
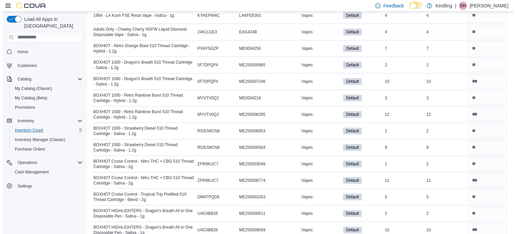
scroll to position [0, 0]
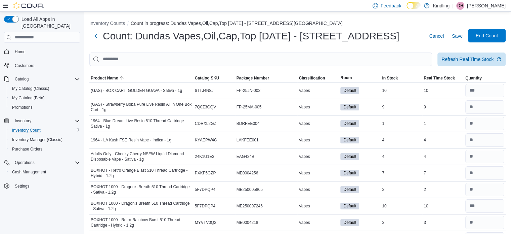
click at [489, 38] on span "End Count" at bounding box center [487, 35] width 22 height 7
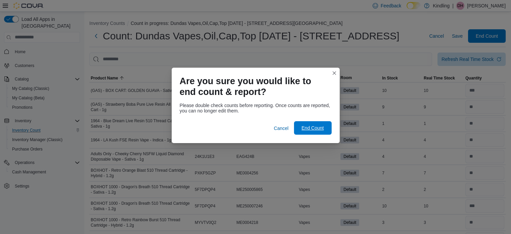
click at [310, 129] on span "End Count" at bounding box center [312, 127] width 22 height 7
